Goal: Go to known website: Access a specific website the user already knows

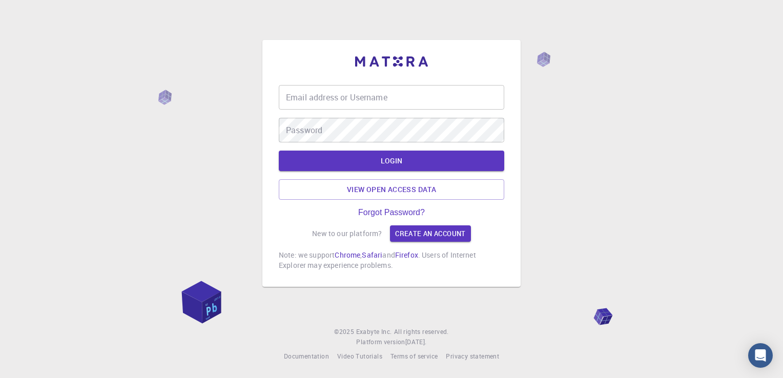
click at [404, 103] on input "Email address or Username" at bounding box center [392, 97] width 226 height 25
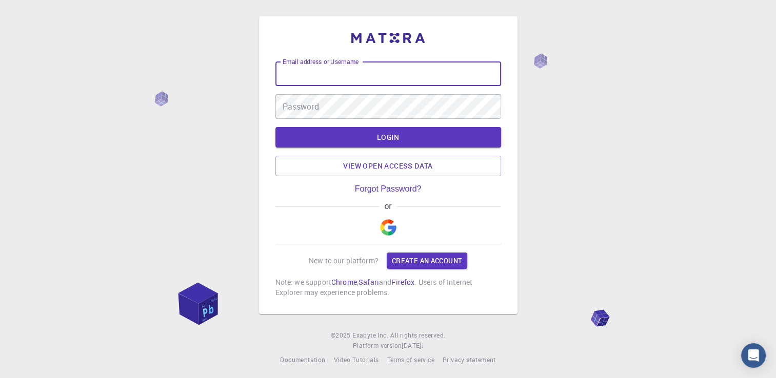
type input "[EMAIL_ADDRESS][DOMAIN_NAME]"
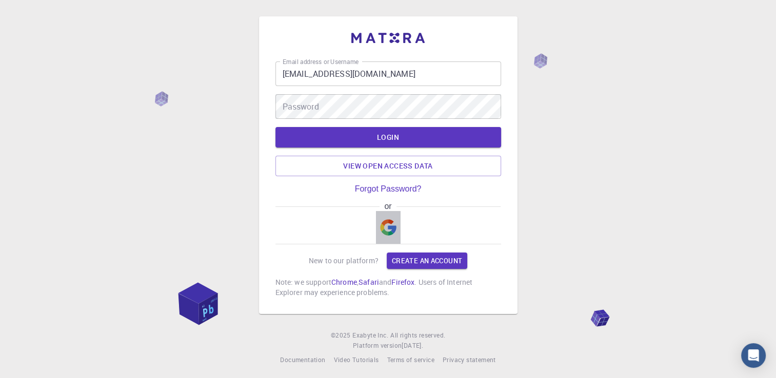
click at [385, 227] on img "button" at bounding box center [388, 227] width 16 height 16
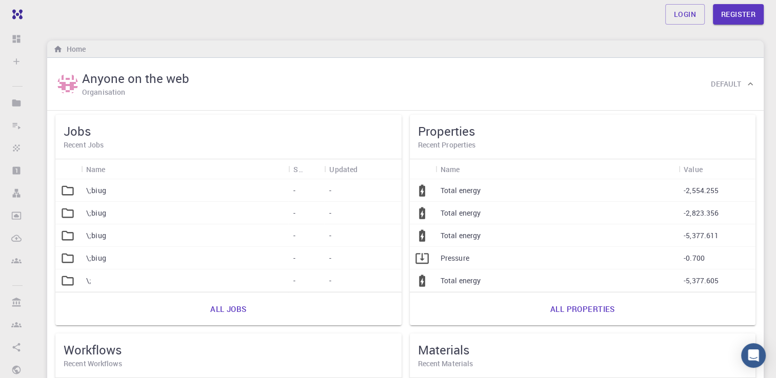
click at [644, 44] on div "Home" at bounding box center [405, 48] width 716 height 17
click at [676, 19] on link "Login" at bounding box center [684, 14] width 39 height 21
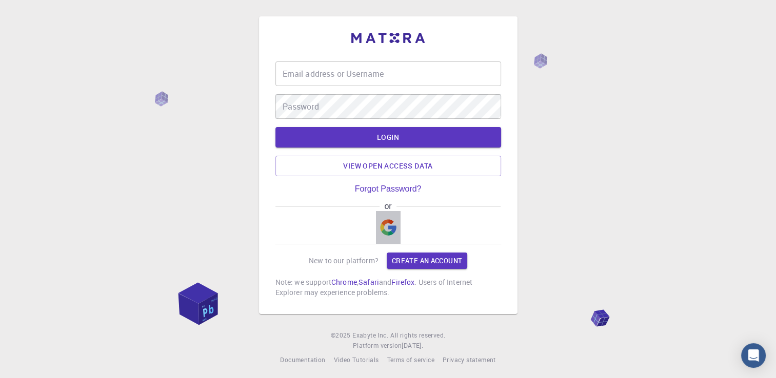
click at [385, 227] on img "button" at bounding box center [388, 227] width 16 height 16
